Goal: Navigation & Orientation: Find specific page/section

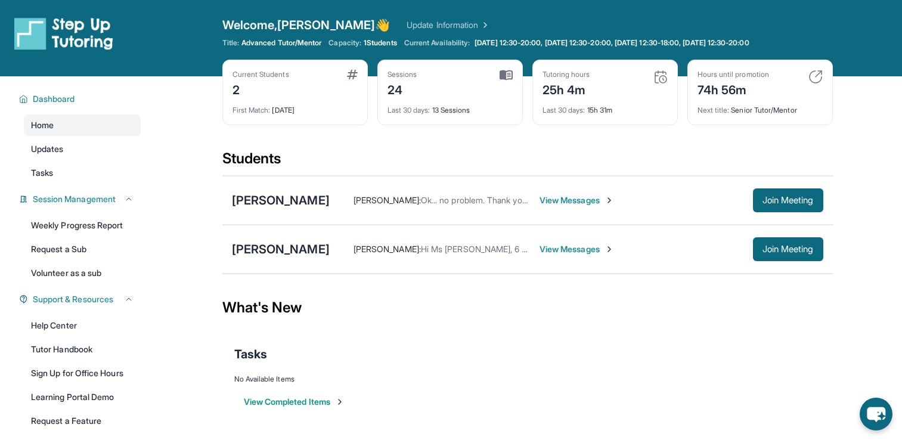
scroll to position [76, 0]
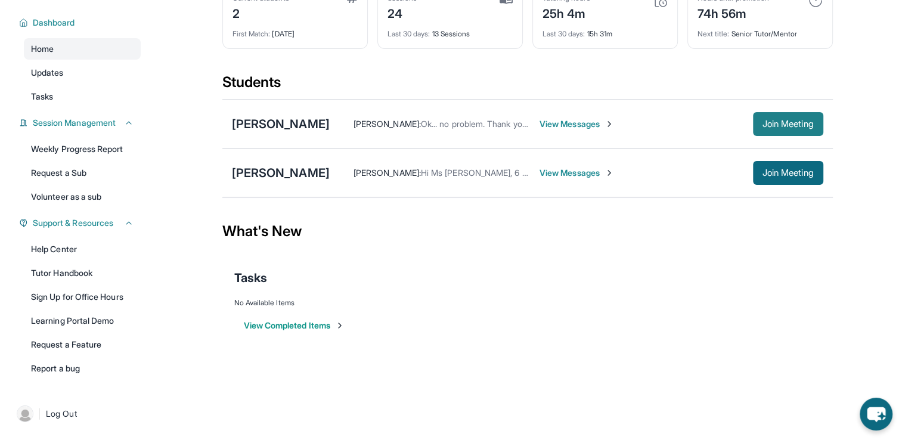
click at [781, 125] on span "Join Meeting" at bounding box center [788, 123] width 51 height 7
click at [90, 78] on link "Updates" at bounding box center [82, 72] width 117 height 21
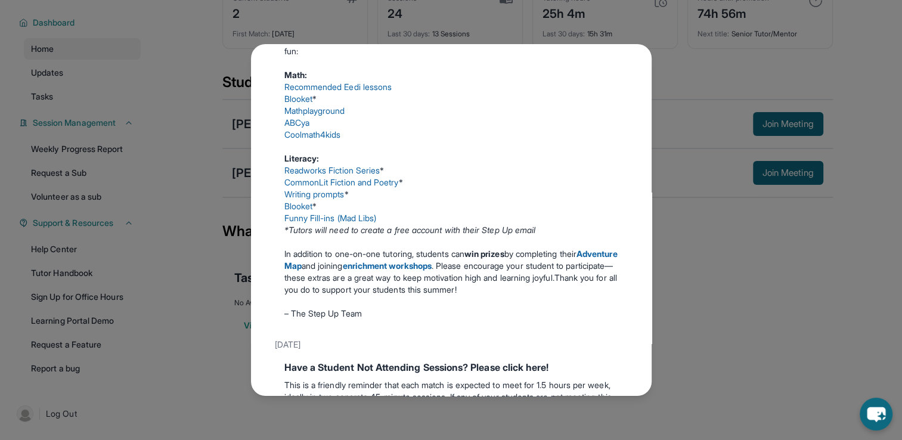
scroll to position [308, 0]
click at [327, 222] on link "Funny Fill-ins (Mad Libs)" at bounding box center [330, 217] width 92 height 10
click at [670, 81] on div "Updates [DATE] Happy [DATE]! Happy [DATE] from Step-Up Tutoring! If you're sche…" at bounding box center [451, 220] width 902 height 440
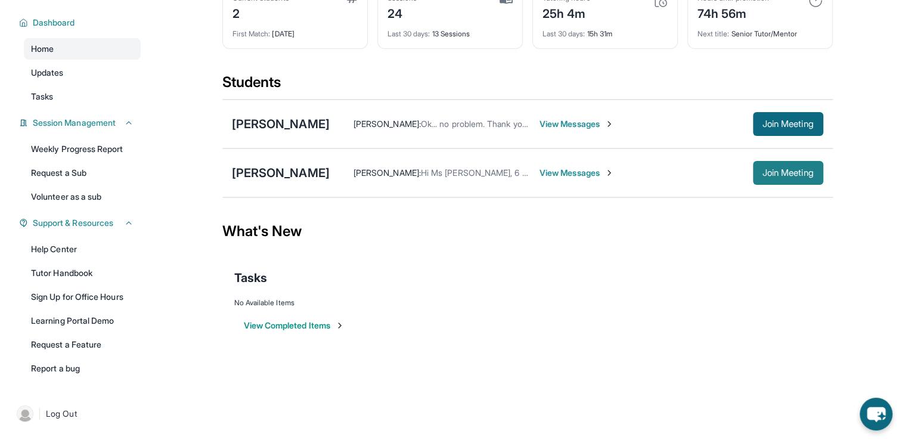
click at [773, 176] on span "Join Meeting" at bounding box center [788, 172] width 51 height 7
click at [550, 174] on span "View Messages" at bounding box center [577, 173] width 75 height 12
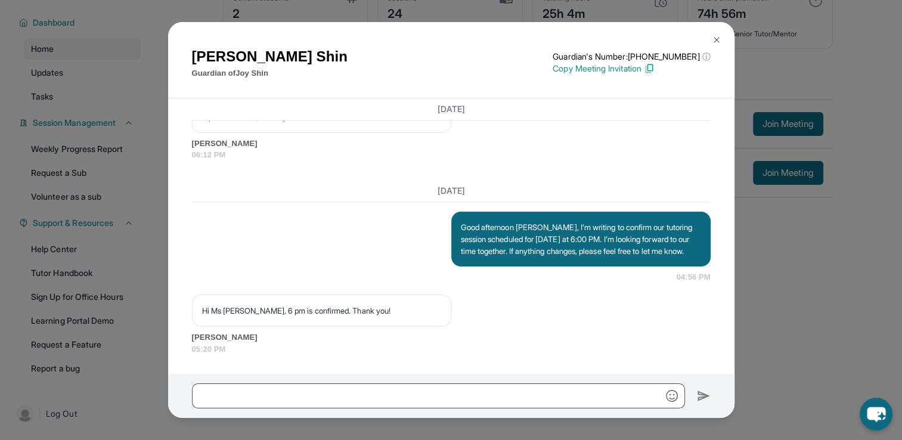
scroll to position [11441, 0]
click at [715, 39] on img at bounding box center [717, 40] width 10 height 10
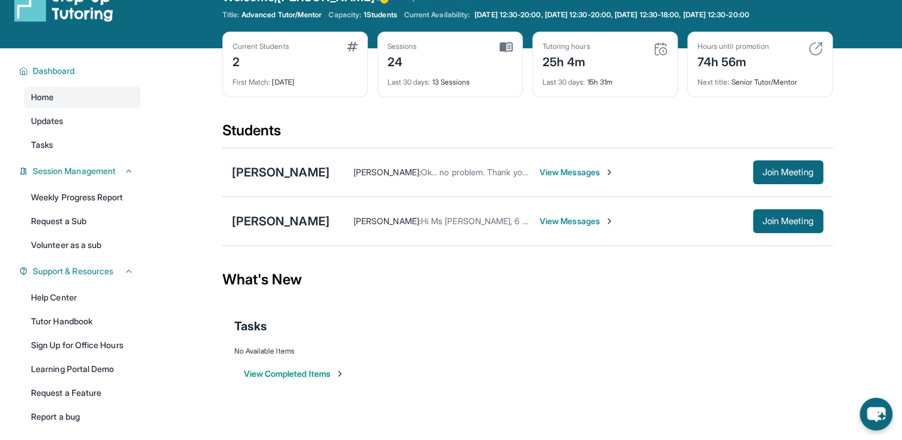
scroll to position [0, 0]
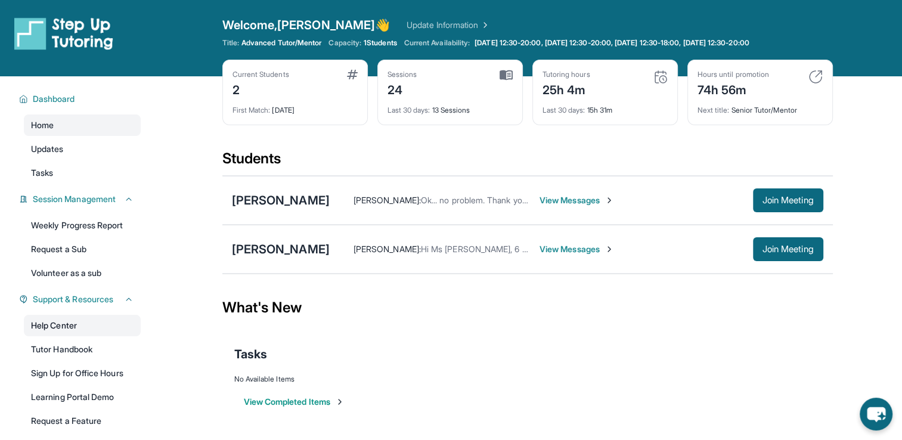
click at [93, 326] on link "Help Center" at bounding box center [82, 325] width 117 height 21
click at [568, 202] on span "View Messages" at bounding box center [577, 200] width 75 height 12
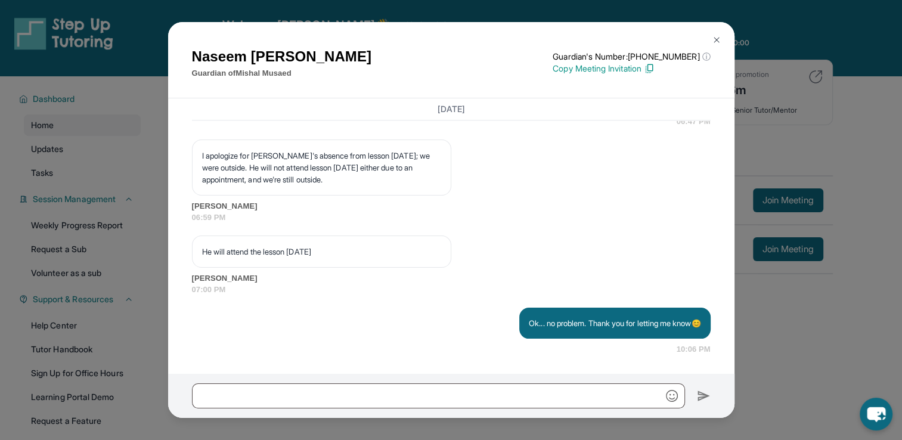
scroll to position [11016, 0]
click at [714, 43] on img at bounding box center [717, 40] width 10 height 10
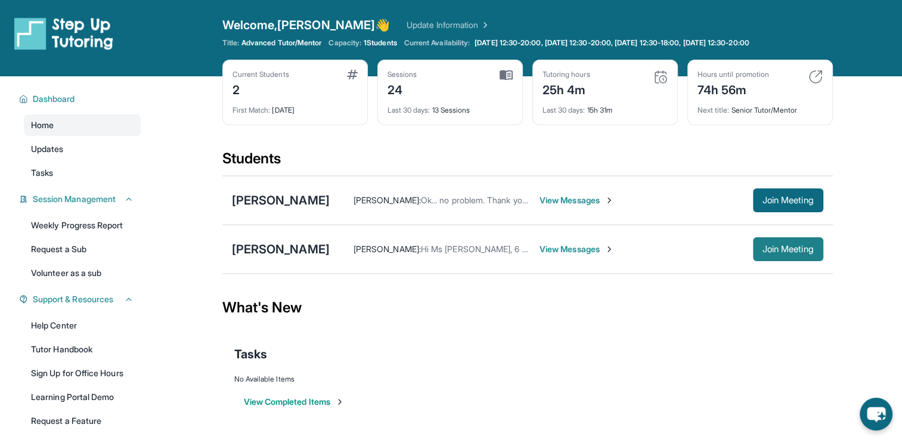
click at [790, 246] on span "Join Meeting" at bounding box center [788, 249] width 51 height 7
